Goal: Information Seeking & Learning: Learn about a topic

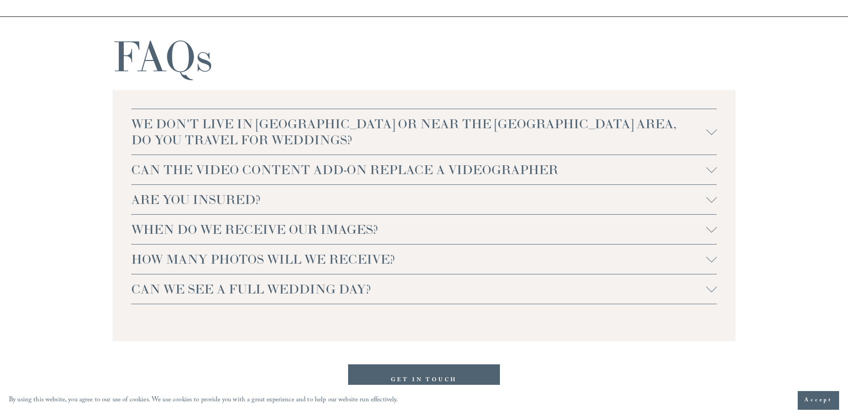
scroll to position [2013, 0]
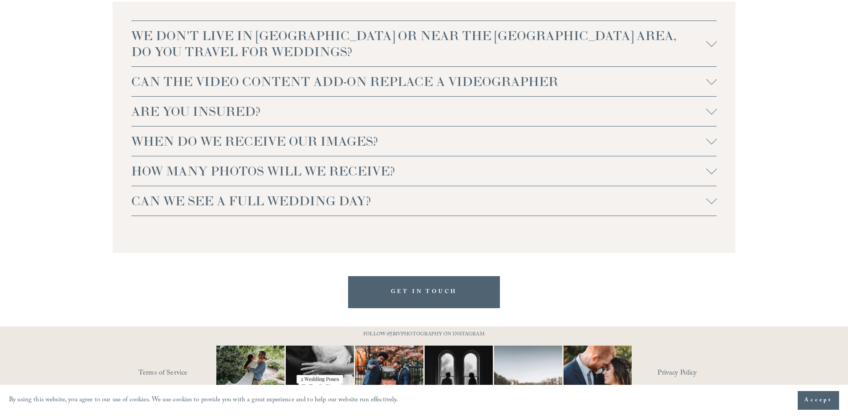
click at [504, 125] on button "ARE YOU INSURED?" at bounding box center [424, 111] width 586 height 29
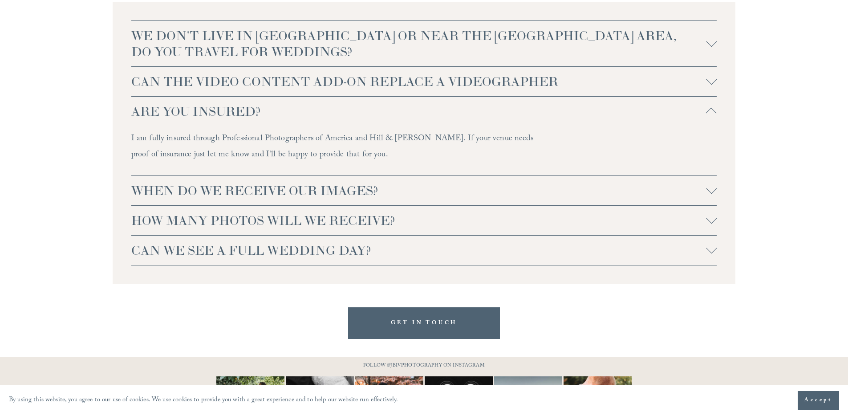
click at [504, 118] on span "ARE YOU INSURED?" at bounding box center [418, 111] width 575 height 16
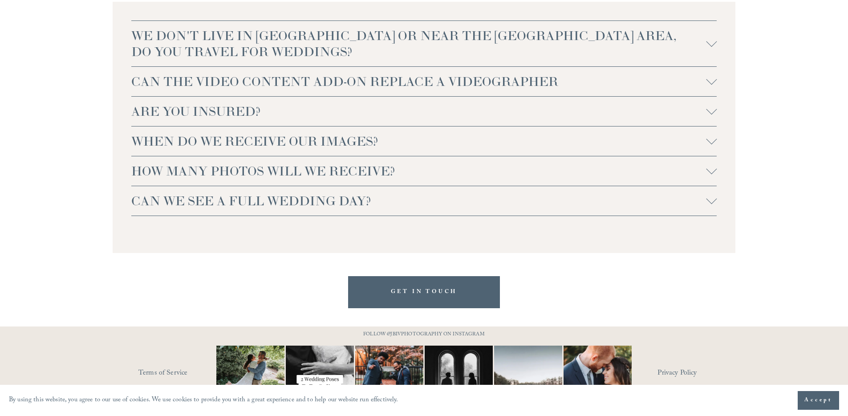
click at [508, 167] on span "HOW MANY PHOTOS WILL WE RECEIVE?" at bounding box center [418, 171] width 575 height 16
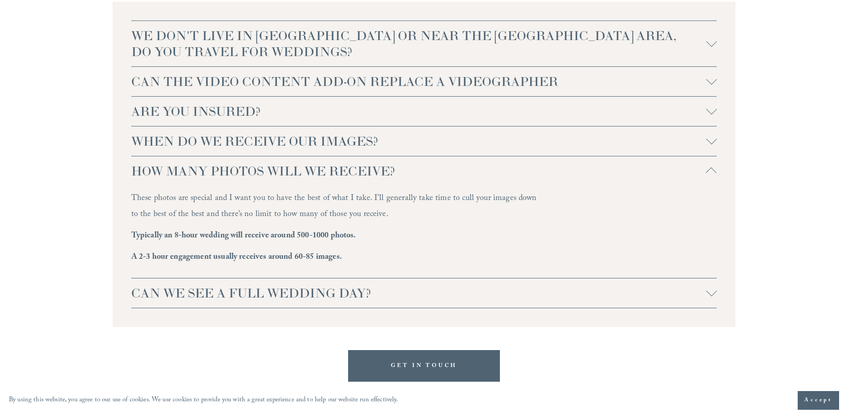
click at [508, 169] on span "HOW MANY PHOTOS WILL WE RECEIVE?" at bounding box center [418, 171] width 575 height 16
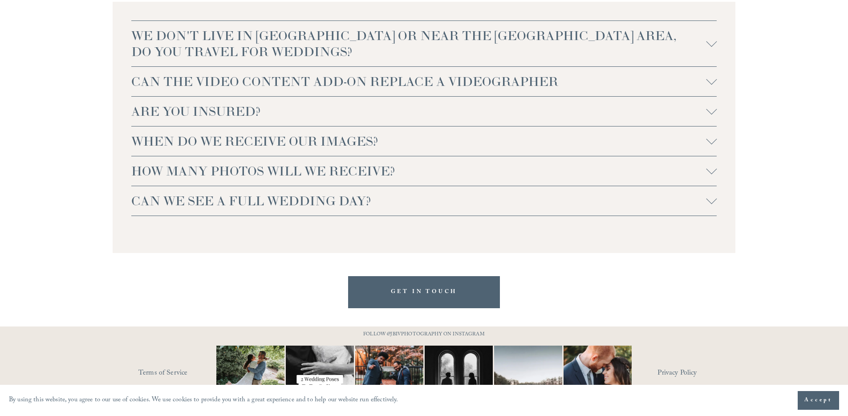
click at [498, 193] on button "CAN WE SEE A FULL WEDDING DAY?" at bounding box center [424, 200] width 586 height 29
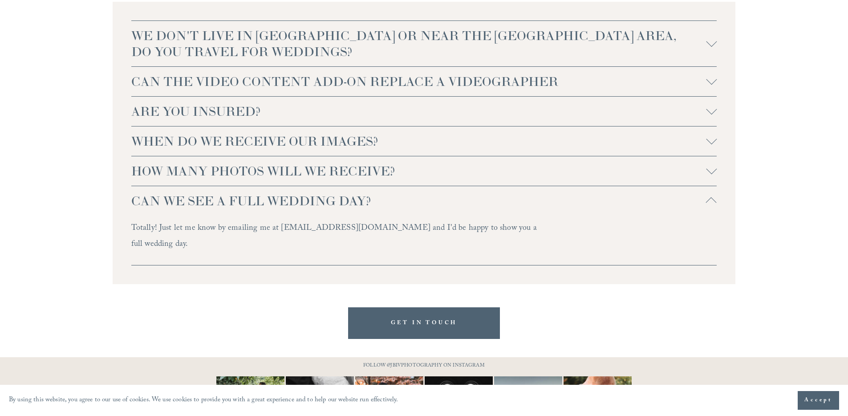
click at [498, 193] on button "CAN WE SEE A FULL WEDDING DAY?" at bounding box center [424, 200] width 586 height 29
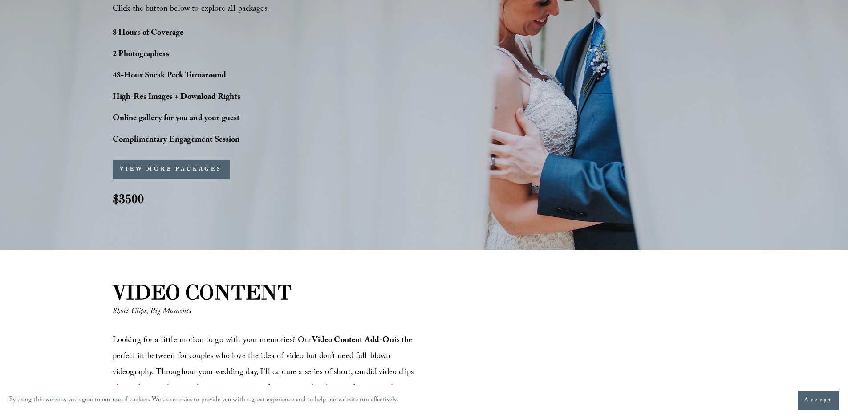
scroll to position [757, 0]
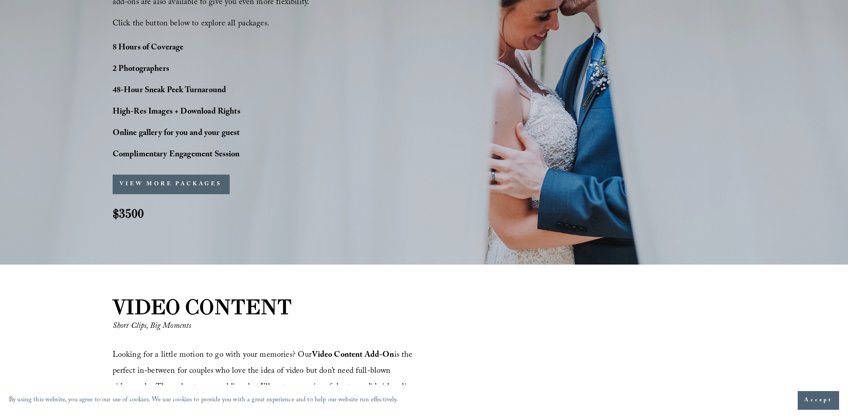
click at [173, 188] on button "VIEW MORE PACKAGES" at bounding box center [171, 185] width 117 height 20
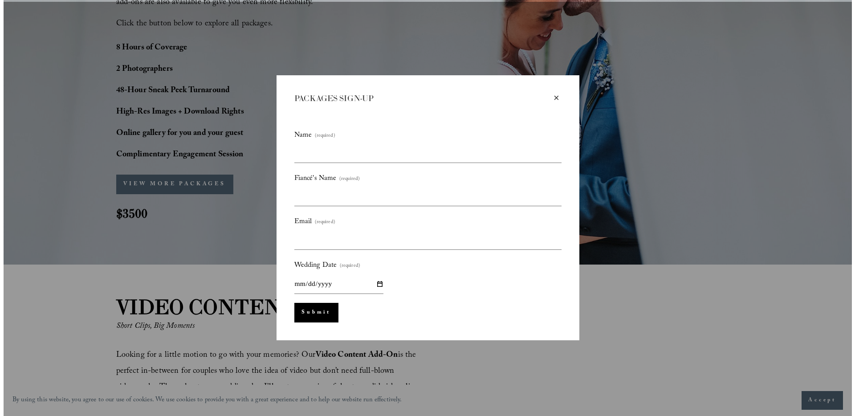
scroll to position [759, 0]
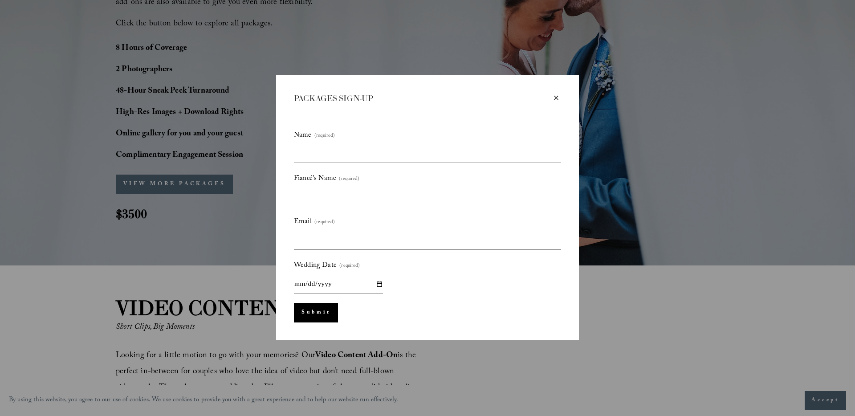
click at [554, 97] on div "×" at bounding box center [556, 98] width 10 height 10
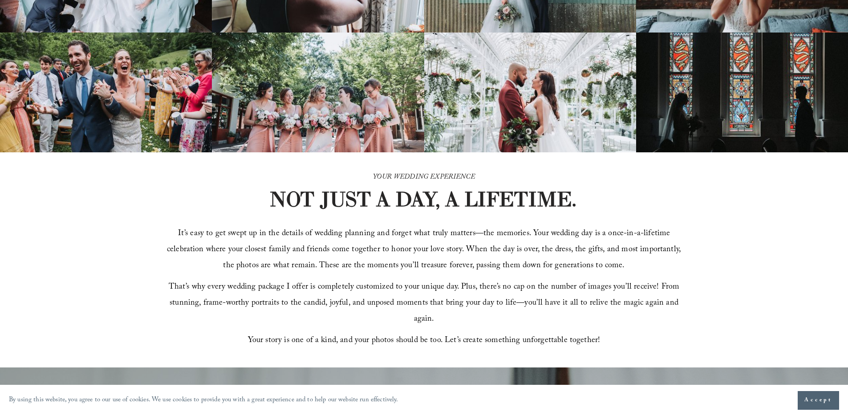
scroll to position [0, 0]
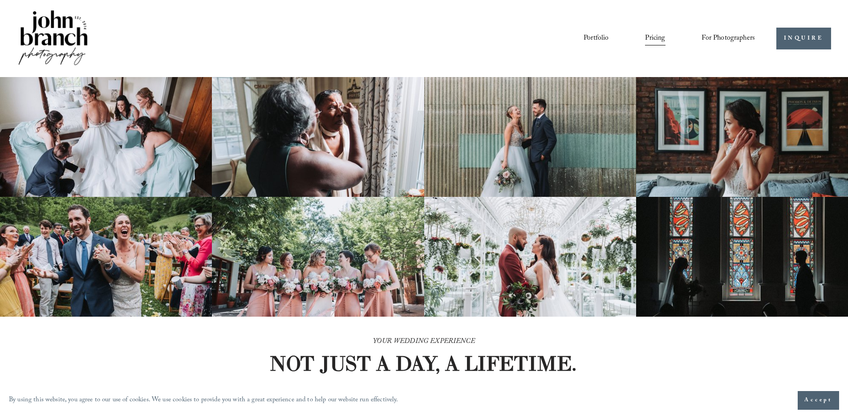
click at [75, 42] on img at bounding box center [53, 38] width 72 height 60
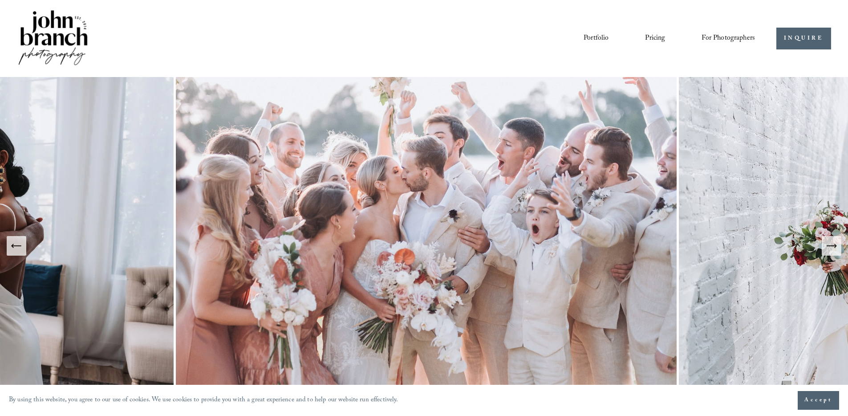
click at [836, 244] on icon "Next Slide" at bounding box center [832, 246] width 12 height 12
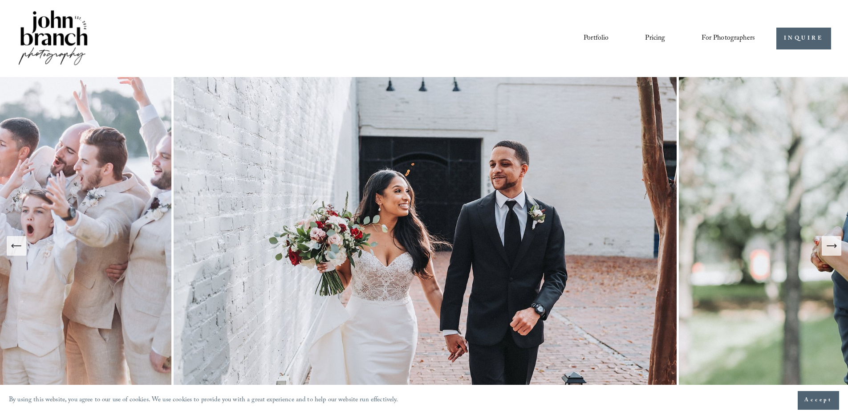
click at [834, 244] on icon "Next Slide" at bounding box center [832, 246] width 12 height 12
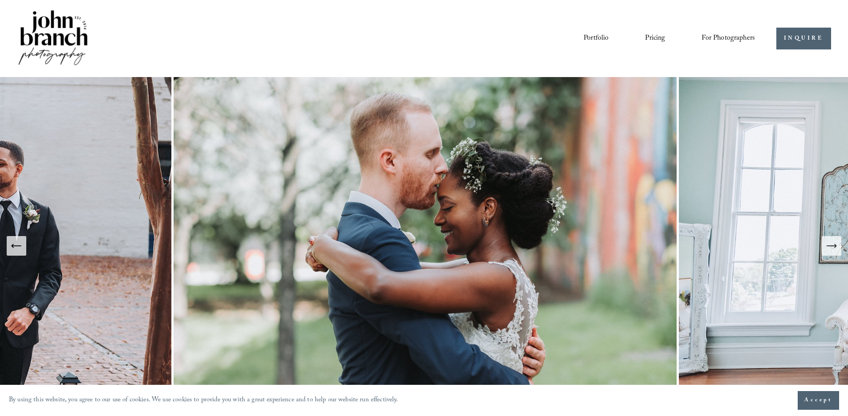
click at [831, 244] on icon "Next Slide" at bounding box center [832, 246] width 12 height 12
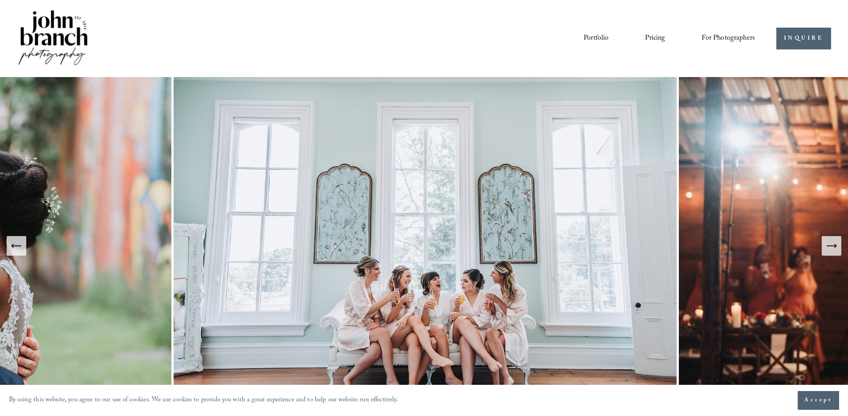
click at [825, 245] on button "Next Slide" at bounding box center [832, 246] width 20 height 20
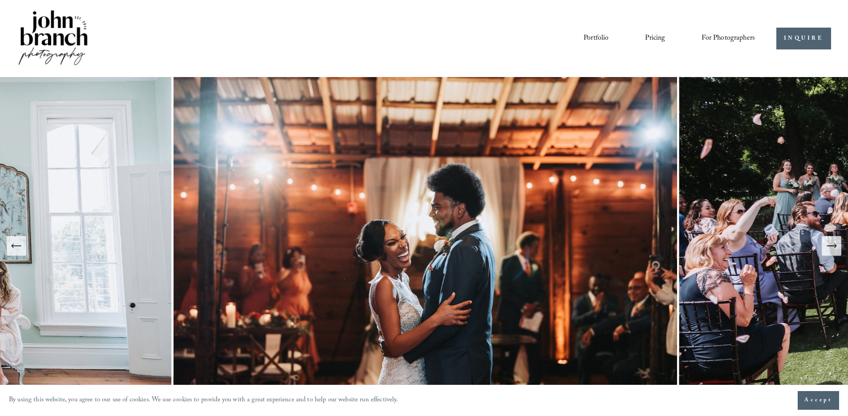
click at [825, 244] on button "Next Slide" at bounding box center [832, 246] width 20 height 20
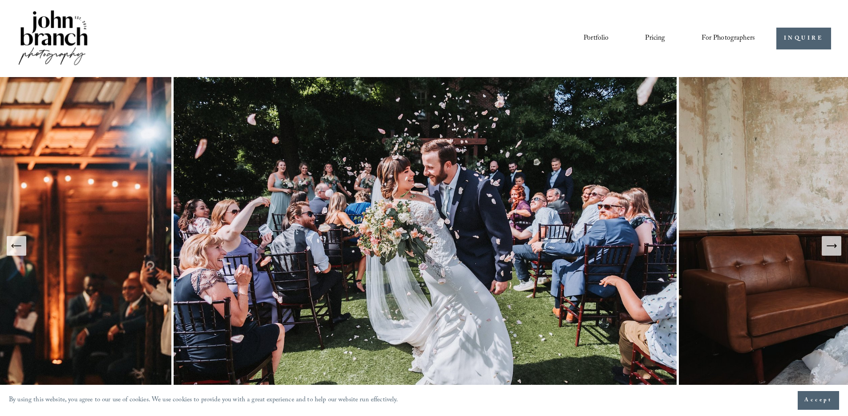
click at [825, 244] on button "Next Slide" at bounding box center [832, 246] width 20 height 20
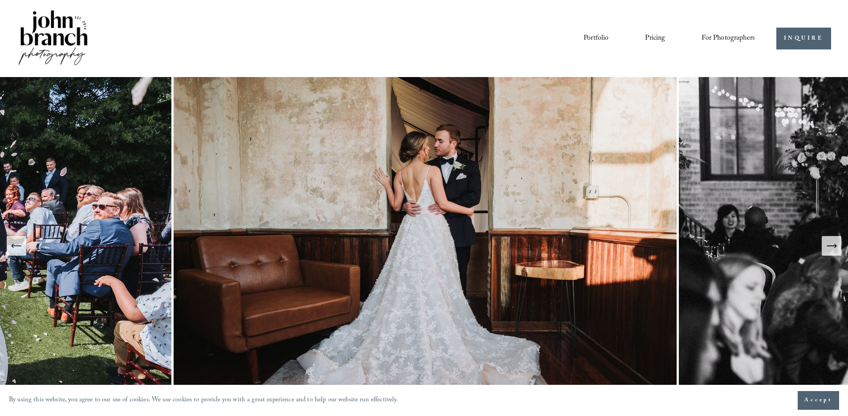
click at [825, 244] on button "Next Slide" at bounding box center [832, 246] width 20 height 20
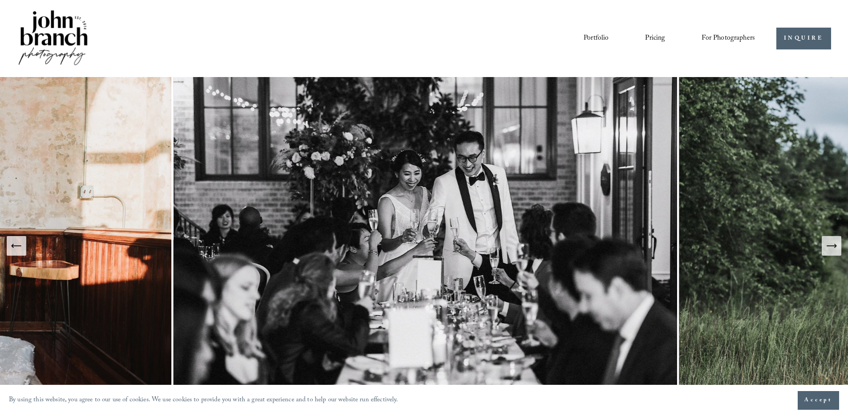
click at [825, 244] on button "Next Slide" at bounding box center [832, 246] width 20 height 20
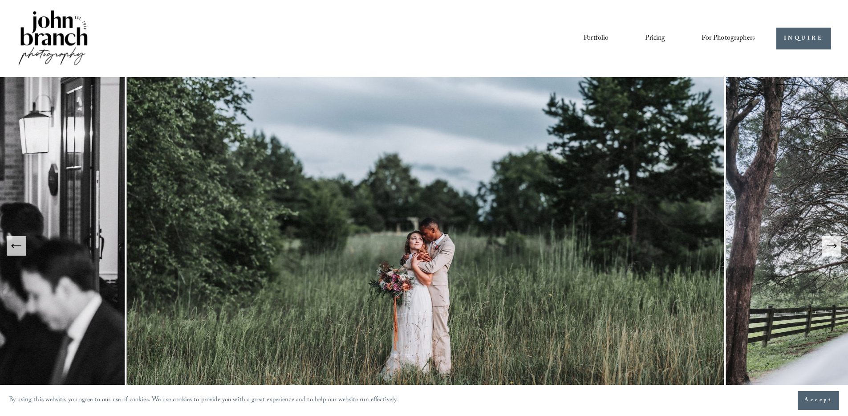
click at [825, 244] on button "Next Slide" at bounding box center [832, 246] width 20 height 20
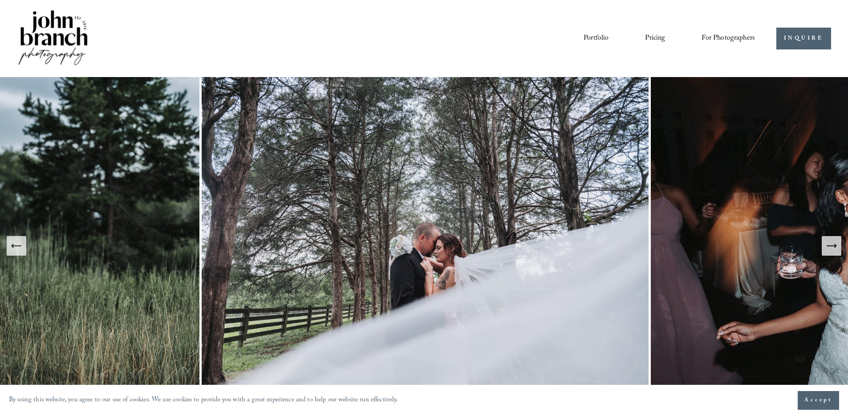
click at [825, 244] on button "Next Slide" at bounding box center [832, 246] width 20 height 20
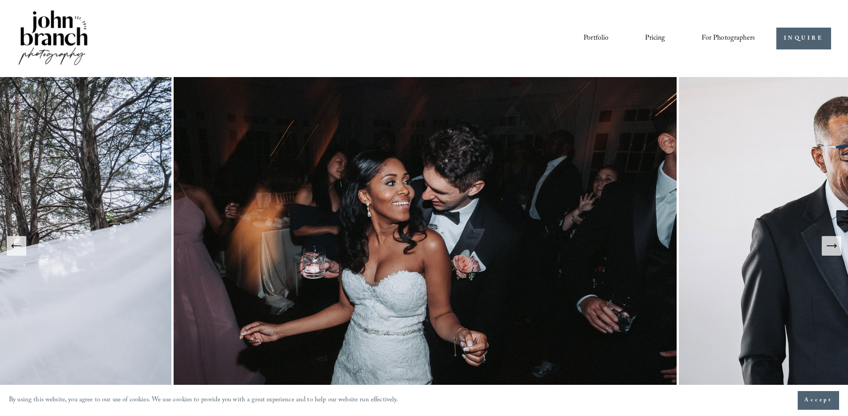
click at [825, 244] on button "Next Slide" at bounding box center [832, 246] width 20 height 20
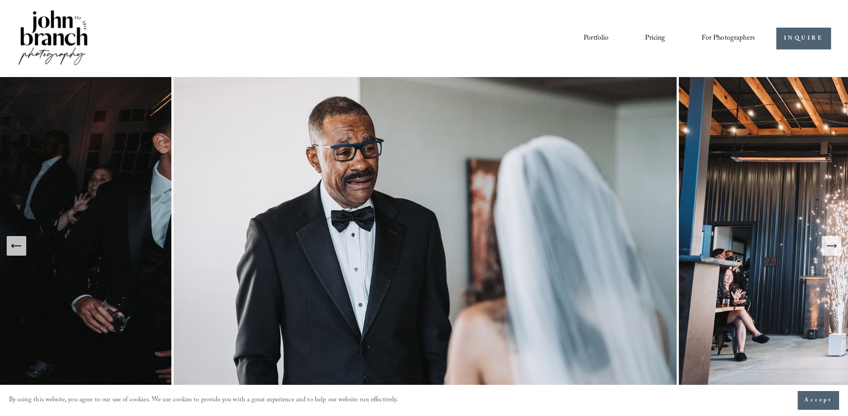
click at [825, 244] on button "Next Slide" at bounding box center [832, 246] width 20 height 20
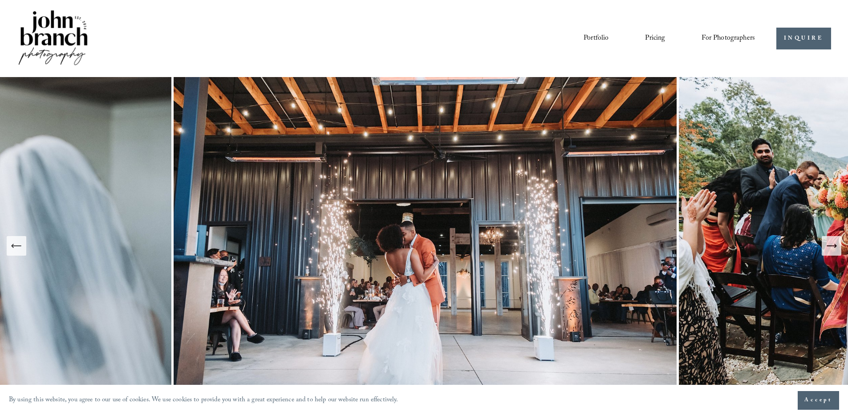
click at [825, 244] on button "Next Slide" at bounding box center [832, 246] width 20 height 20
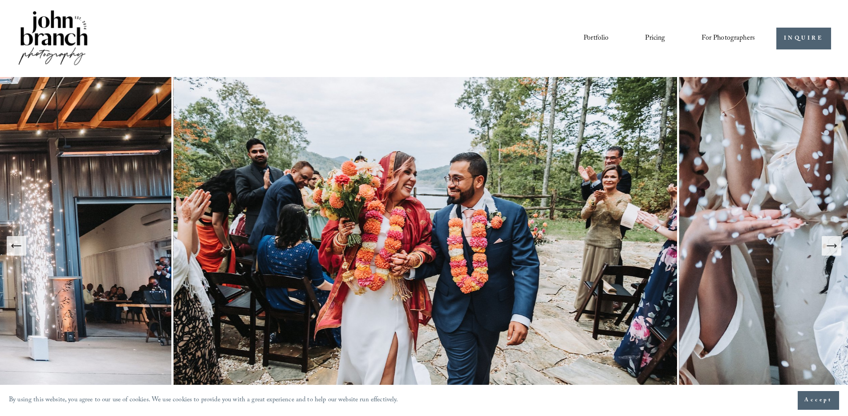
click at [825, 244] on button "Next Slide" at bounding box center [832, 246] width 20 height 20
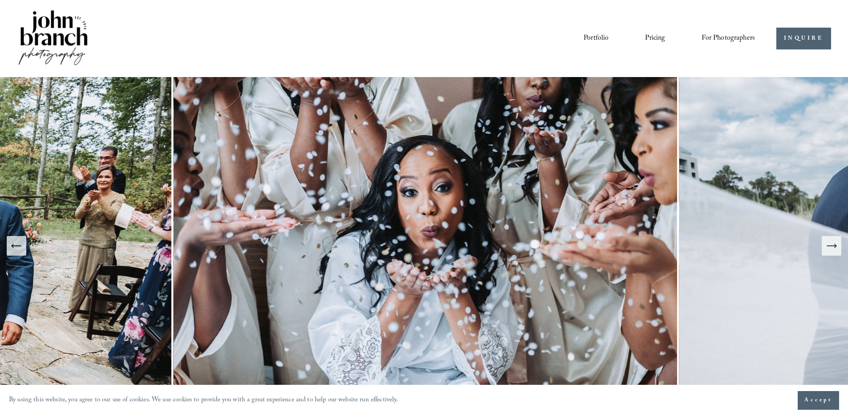
click at [825, 244] on button "Next Slide" at bounding box center [832, 246] width 20 height 20
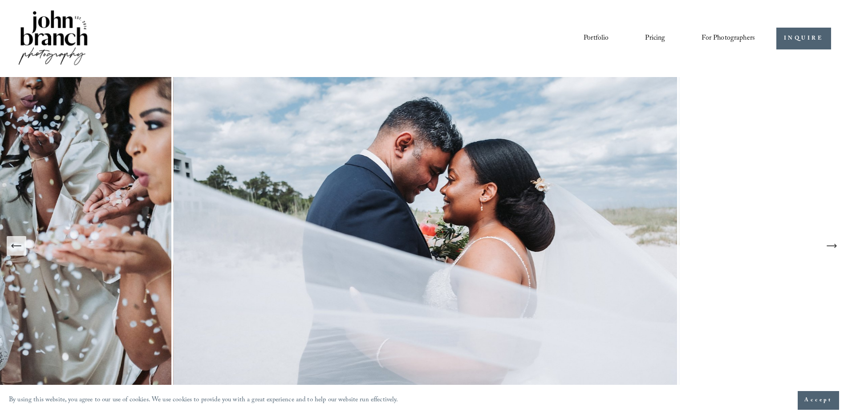
click at [825, 244] on button "Next Slide" at bounding box center [832, 246] width 20 height 20
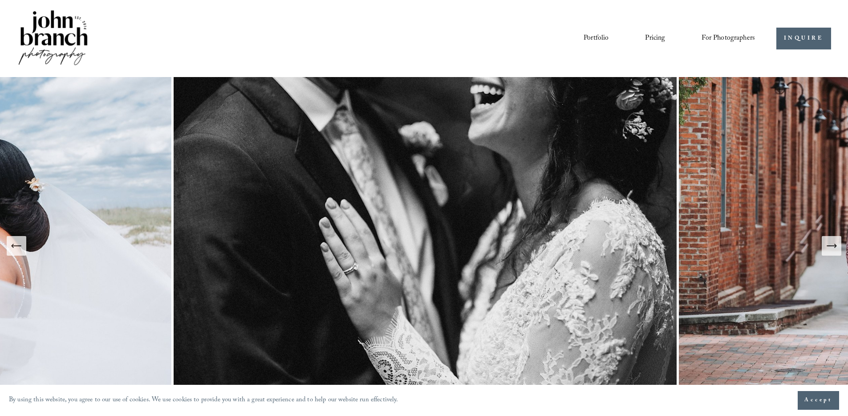
click at [825, 244] on button "Next Slide" at bounding box center [832, 246] width 20 height 20
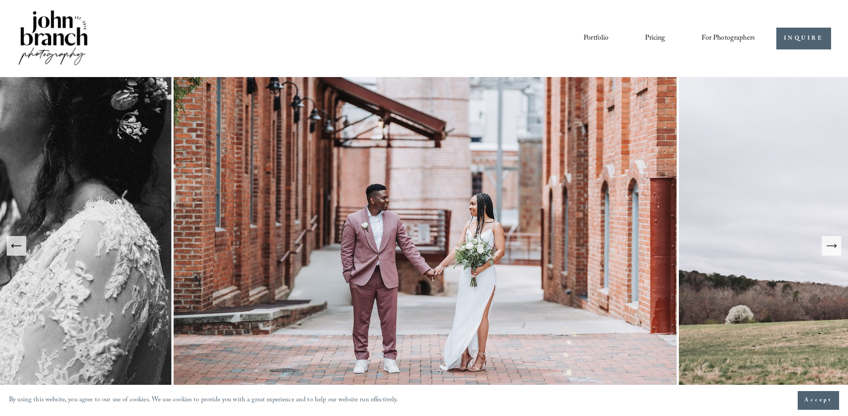
click at [825, 244] on button "Next Slide" at bounding box center [832, 246] width 20 height 20
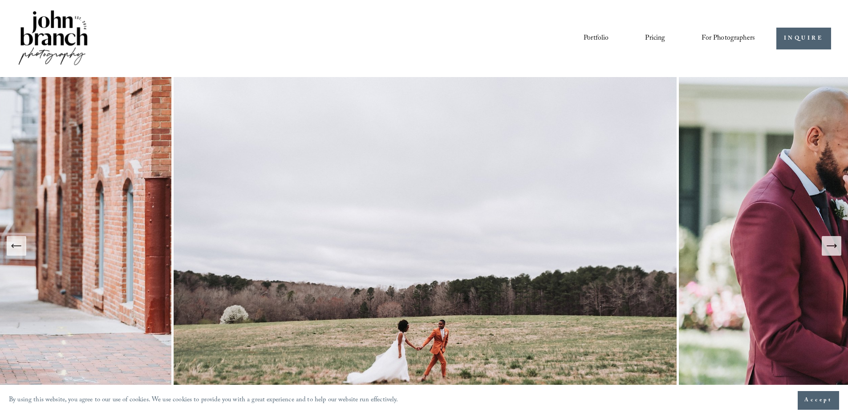
click at [825, 244] on button "Next Slide" at bounding box center [832, 246] width 20 height 20
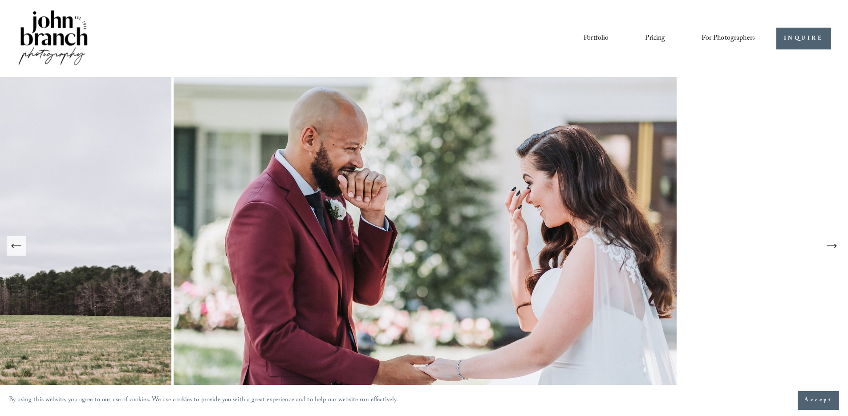
click at [825, 244] on button "Next Slide" at bounding box center [832, 246] width 20 height 20
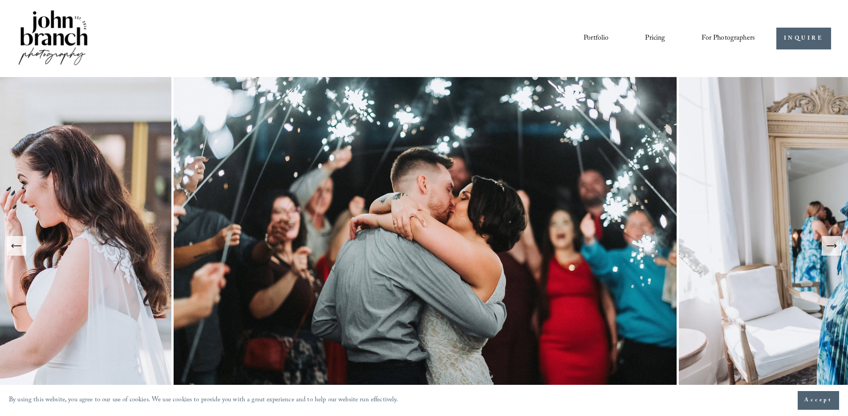
click at [825, 244] on button "Next Slide" at bounding box center [832, 246] width 20 height 20
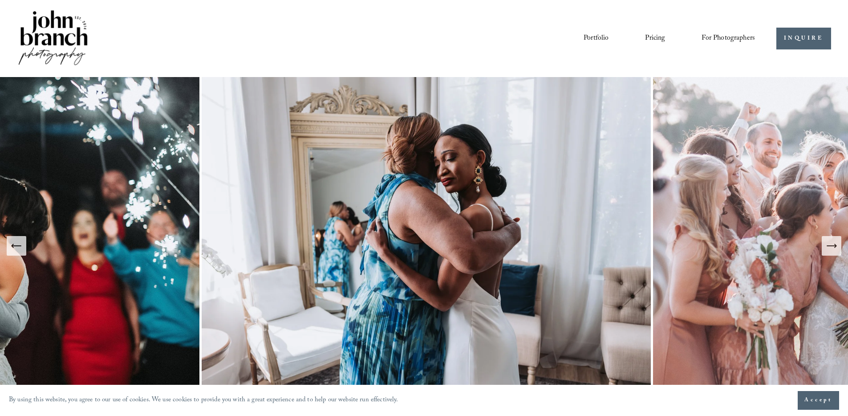
click at [824, 244] on button "Next Slide" at bounding box center [832, 246] width 20 height 20
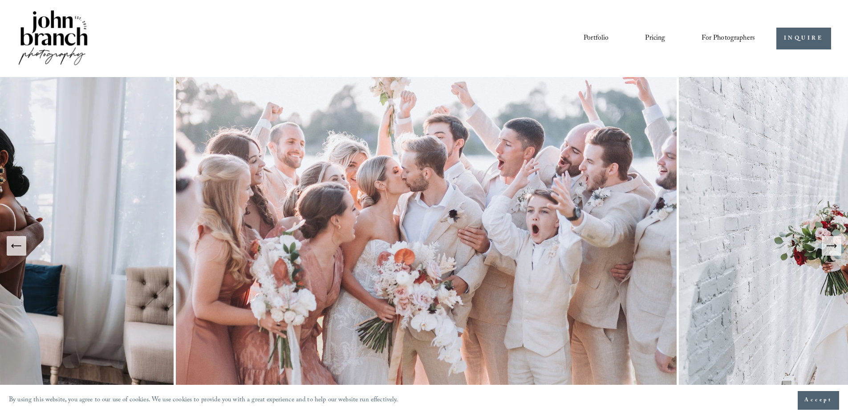
click at [601, 37] on link "Portfolio" at bounding box center [596, 38] width 25 height 15
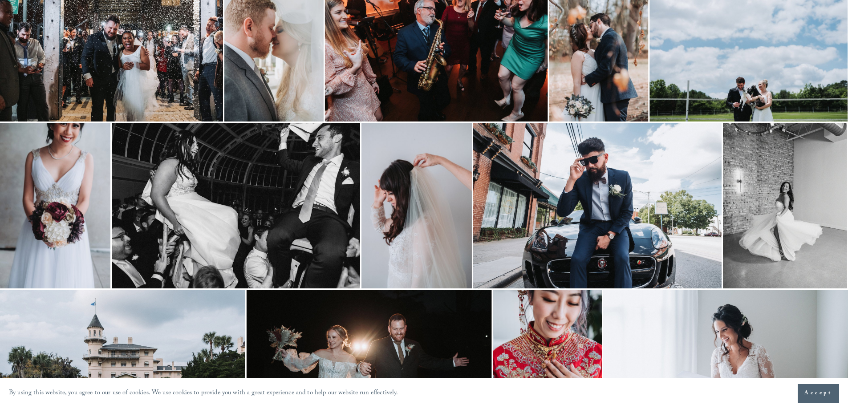
scroll to position [775, 0]
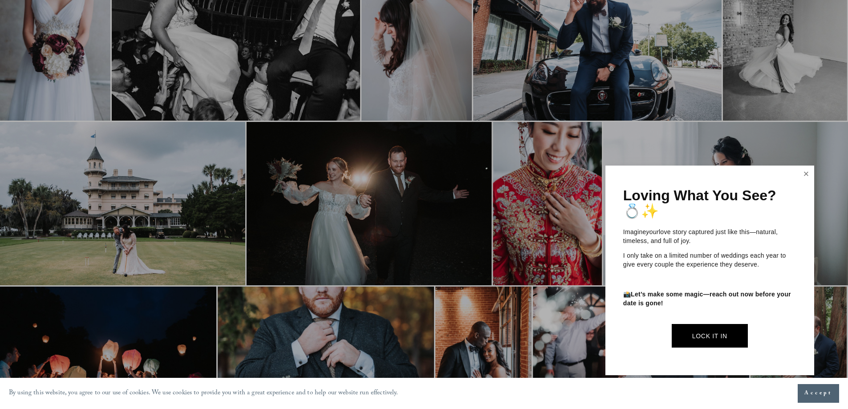
click at [801, 172] on link "Close" at bounding box center [806, 174] width 13 height 14
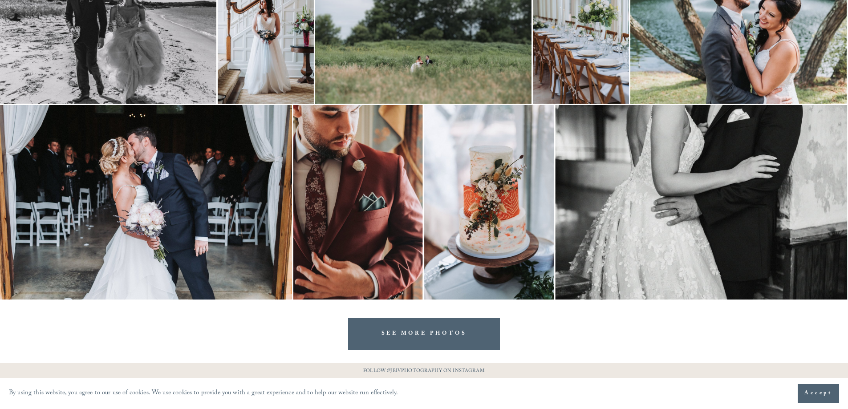
scroll to position [1758, 0]
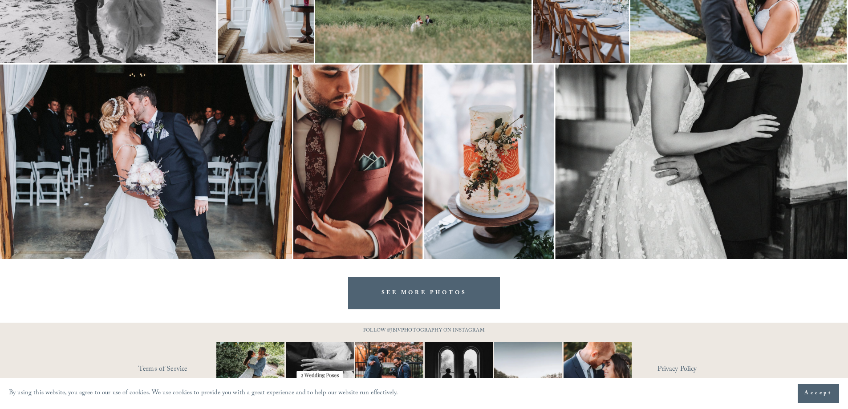
click at [429, 300] on link "SEE MORE PHOTOS" at bounding box center [424, 293] width 152 height 32
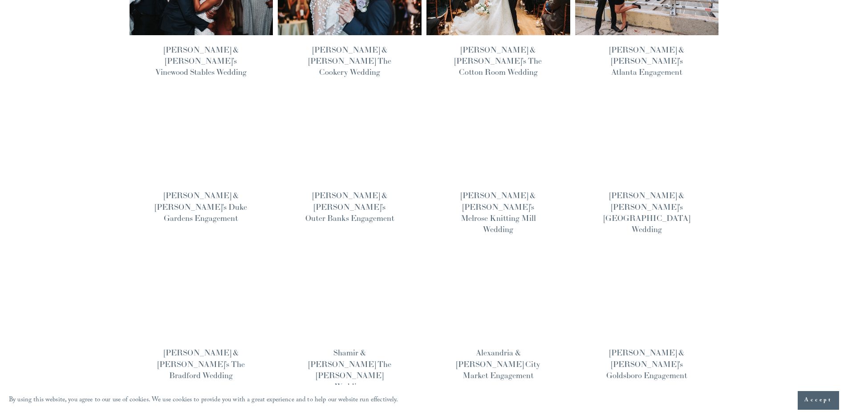
scroll to position [521, 0]
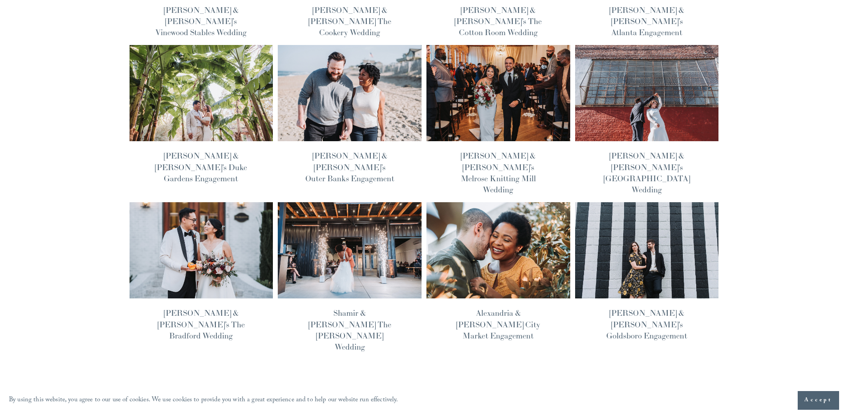
click at [687, 410] on span "Older Posts" at bounding box center [693, 417] width 34 height 14
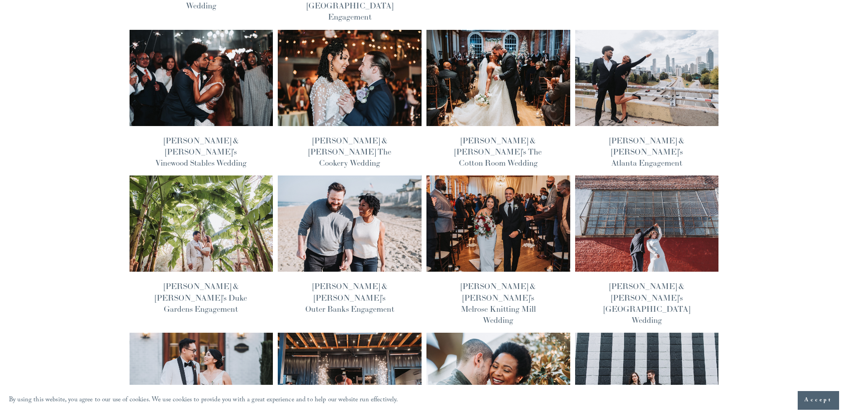
scroll to position [585, 0]
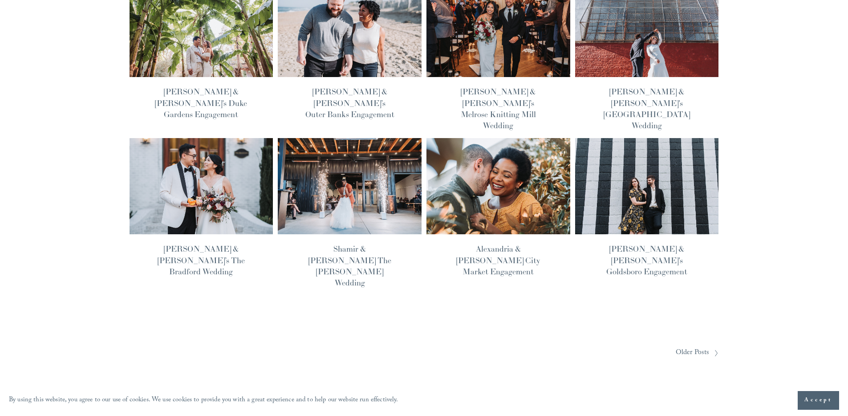
click at [252, 138] on img at bounding box center [201, 186] width 145 height 97
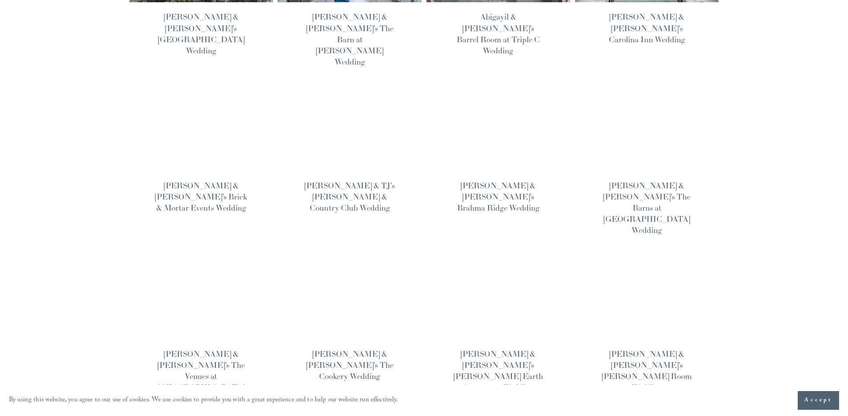
scroll to position [504, 0]
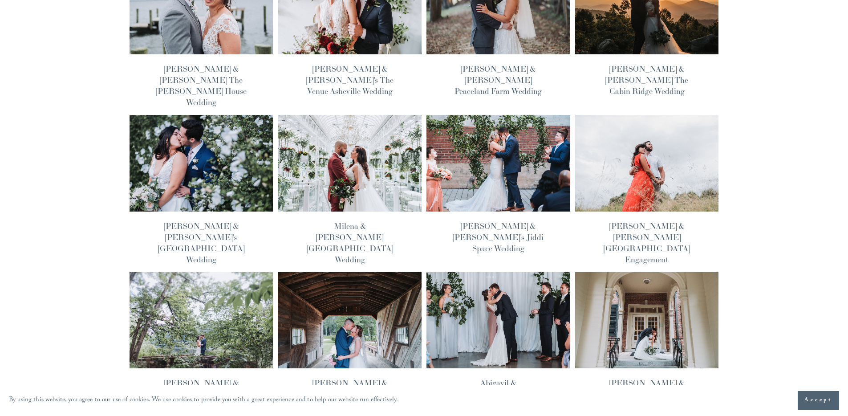
scroll to position [0, 0]
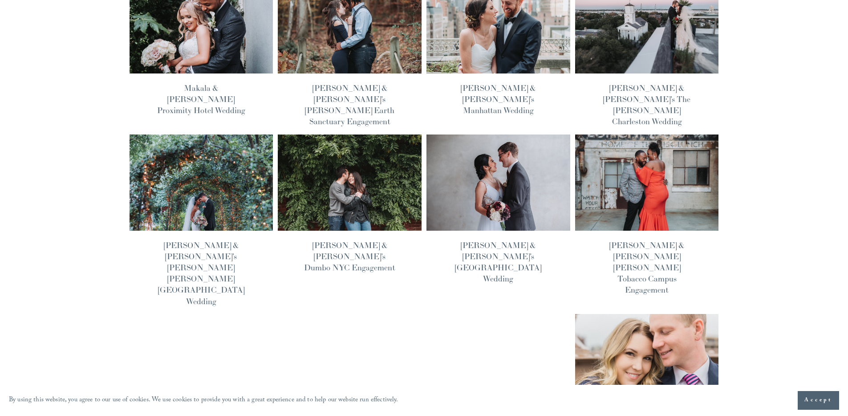
scroll to position [373, 0]
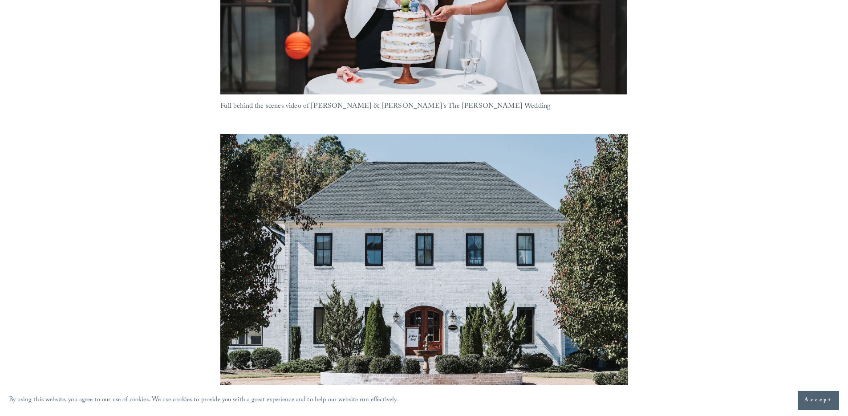
scroll to position [100, 0]
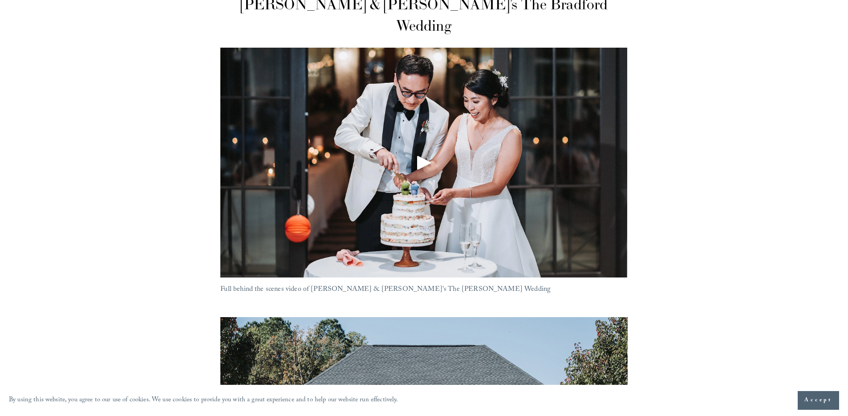
click at [424, 152] on div "Play" at bounding box center [424, 162] width 21 height 21
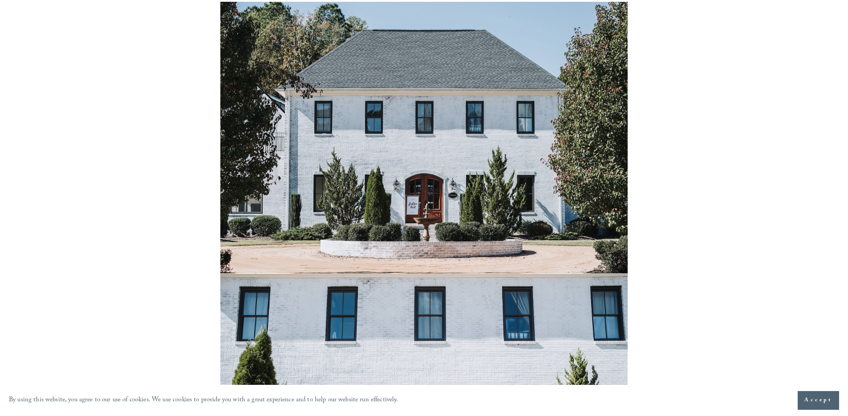
scroll to position [0, 0]
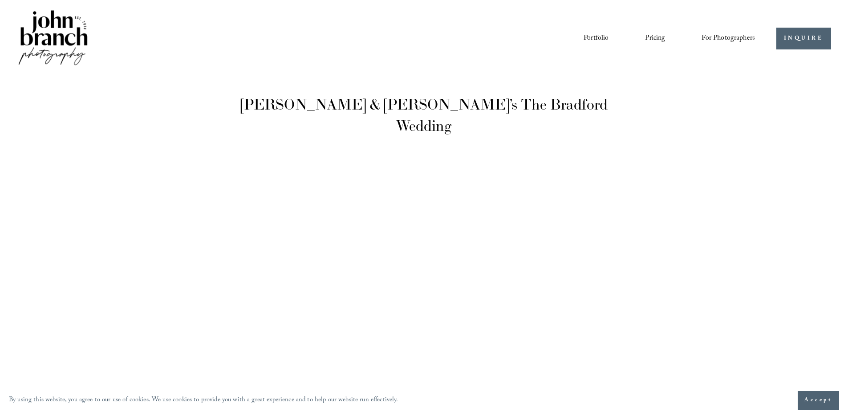
click at [713, 41] on span "For Photographers" at bounding box center [728, 39] width 53 height 14
click at [716, 35] on span "For Photographers" at bounding box center [728, 39] width 53 height 14
